Goal: Navigation & Orientation: Find specific page/section

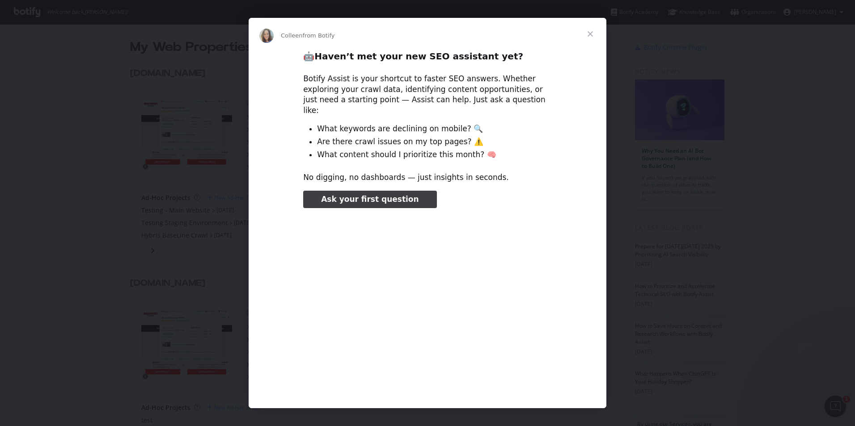
scroll to position [4, 0]
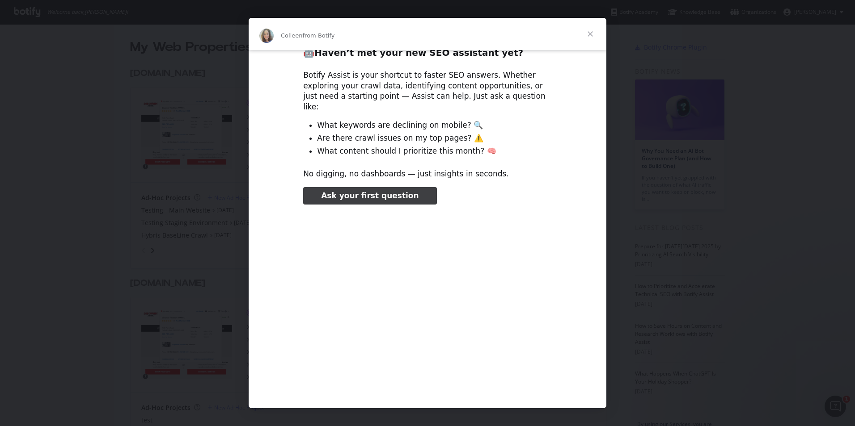
type input "478024"
click at [593, 34] on span "Close" at bounding box center [590, 34] width 32 height 32
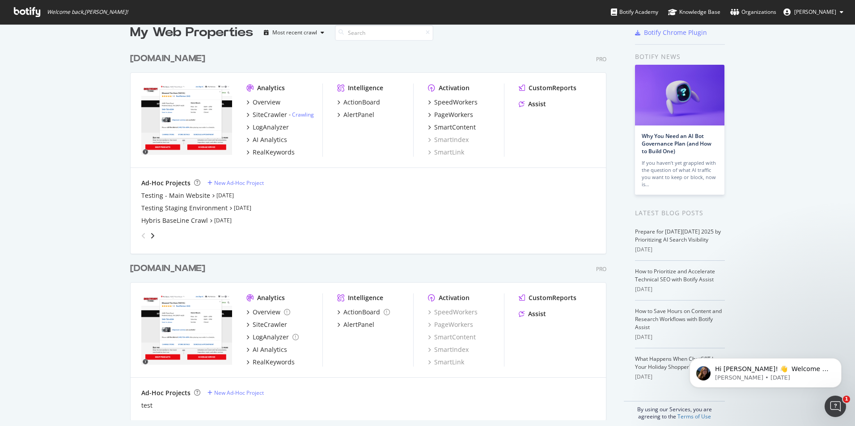
scroll to position [23, 0]
